Goal: Find specific page/section: Find specific page/section

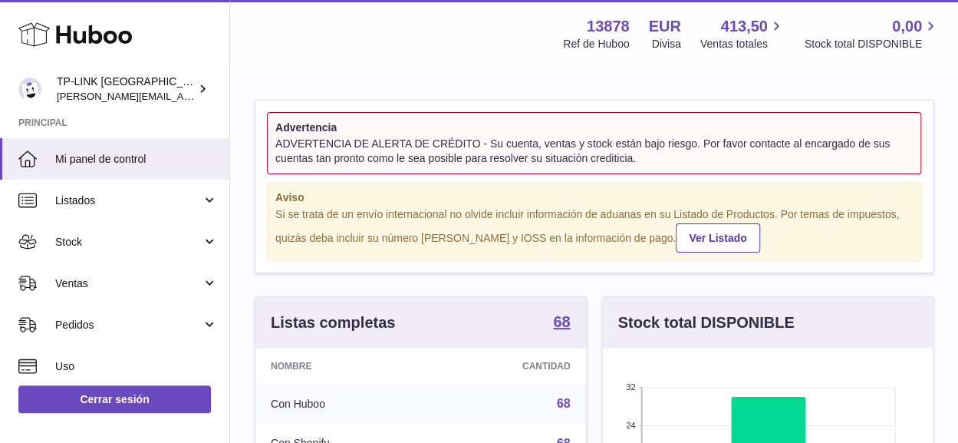
scroll to position [239, 330]
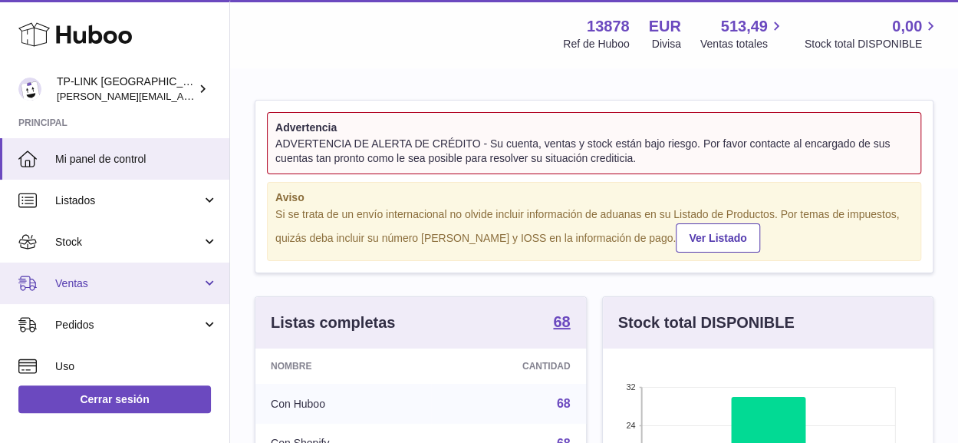
click at [212, 278] on link "Ventas" at bounding box center [114, 282] width 229 height 41
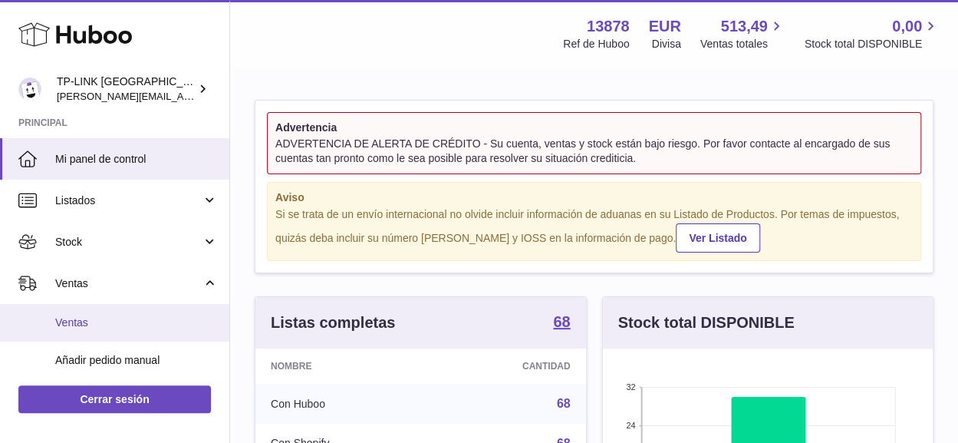
click at [101, 318] on span "Ventas" at bounding box center [136, 322] width 163 height 15
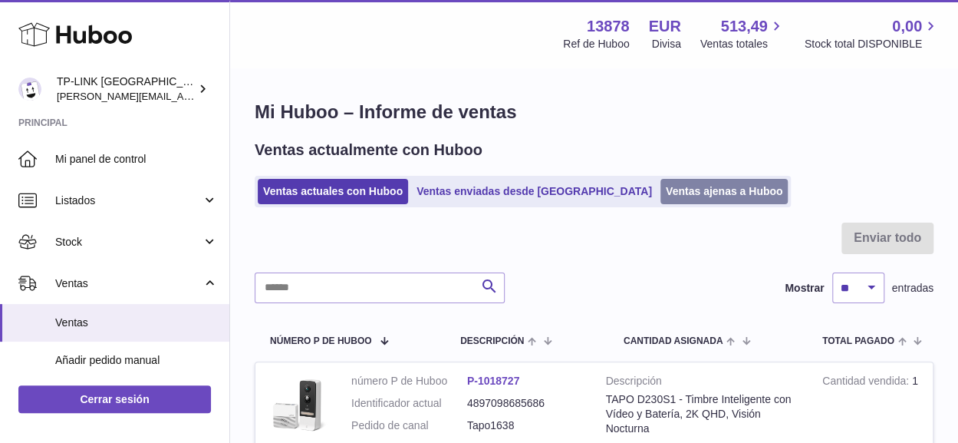
click at [661, 187] on link "Ventas ajenas a Huboo" at bounding box center [725, 191] width 128 height 25
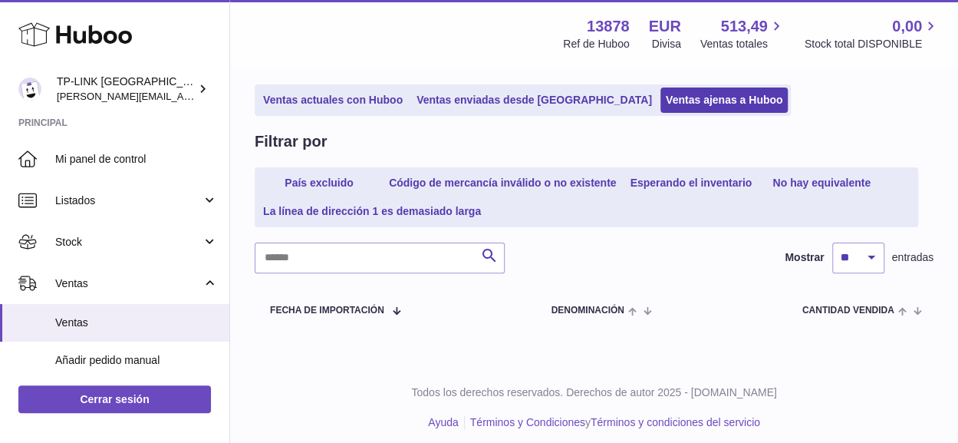
scroll to position [101, 0]
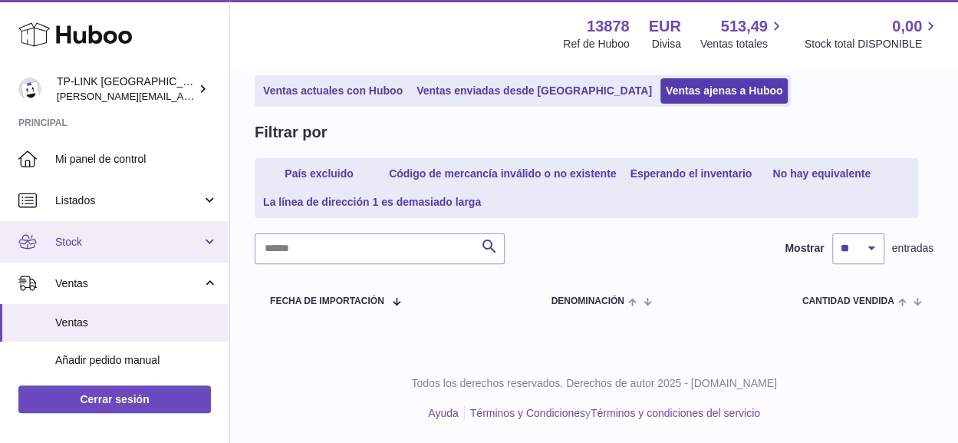
click at [209, 242] on link "Stock" at bounding box center [114, 241] width 229 height 41
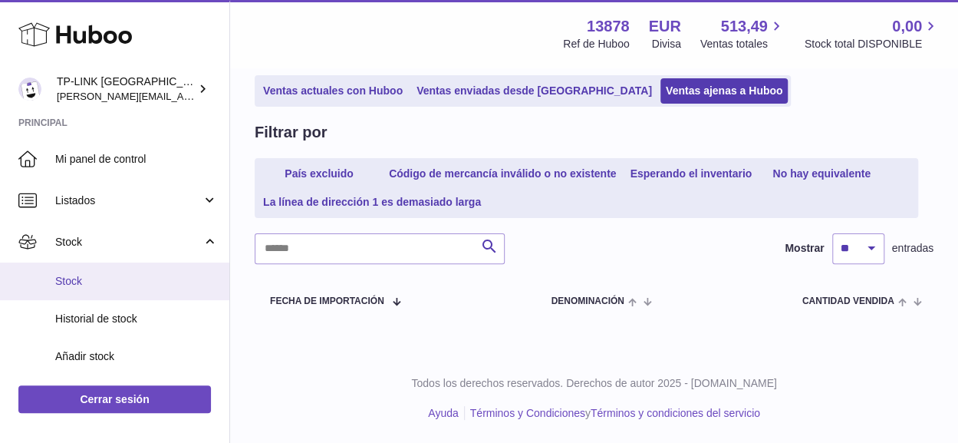
click at [137, 283] on span "Stock" at bounding box center [136, 281] width 163 height 15
